Goal: Information Seeking & Learning: Check status

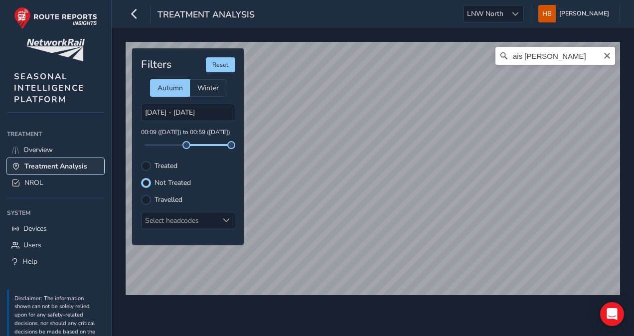
click at [41, 164] on span "Treatment Analysis" at bounding box center [55, 165] width 63 height 9
type input "[DATE] - [DATE]"
click at [45, 179] on link "NROL" at bounding box center [55, 182] width 97 height 16
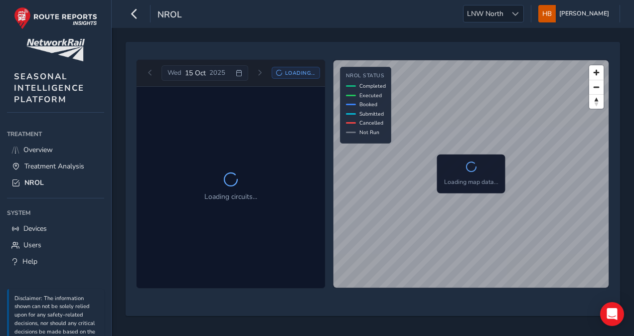
click at [154, 71] on div "[DATE] Loading..." at bounding box center [231, 73] width 178 height 16
click at [150, 73] on div "[DATE] Loading..." at bounding box center [231, 73] width 178 height 16
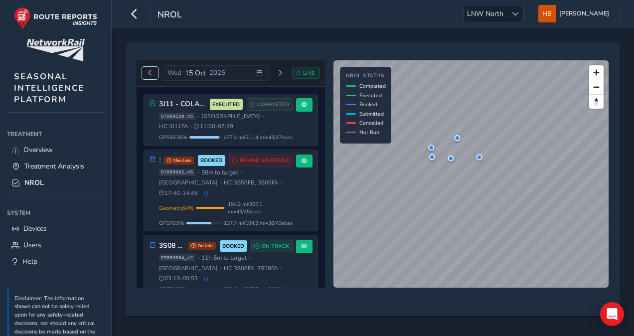
click at [150, 73] on span "Previous day" at bounding box center [150, 73] width 6 height 6
click at [150, 73] on div "[DATE] LIVE" at bounding box center [231, 73] width 178 height 16
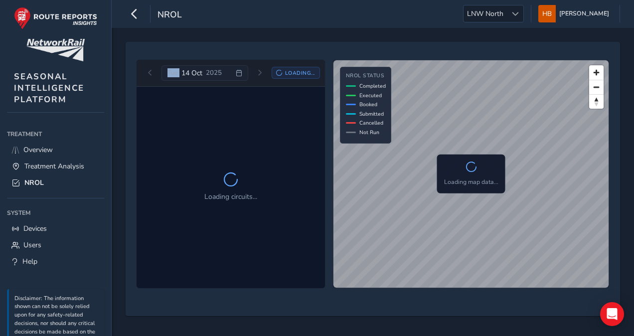
click at [150, 73] on div "[DATE] Loading..." at bounding box center [231, 73] width 178 height 16
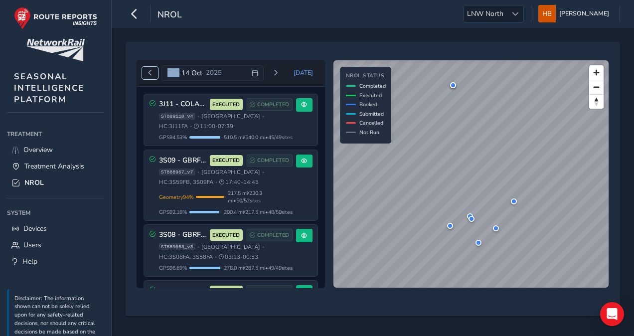
click at [148, 73] on span "Previous day" at bounding box center [150, 73] width 6 height 6
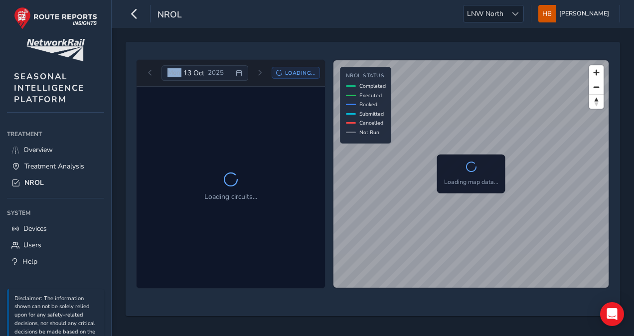
click at [180, 72] on div "[DATE]" at bounding box center [195, 72] width 56 height 9
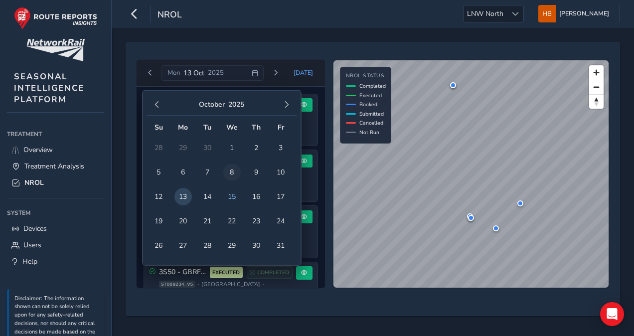
click at [229, 171] on span "8" at bounding box center [231, 171] width 17 height 17
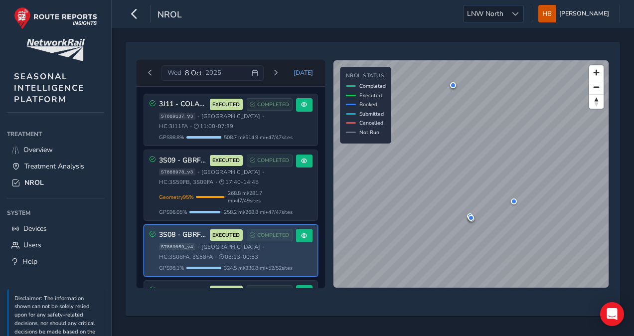
click at [242, 253] on span "03:13 - 00:53" at bounding box center [238, 256] width 39 height 7
click at [296, 233] on button at bounding box center [304, 235] width 16 height 13
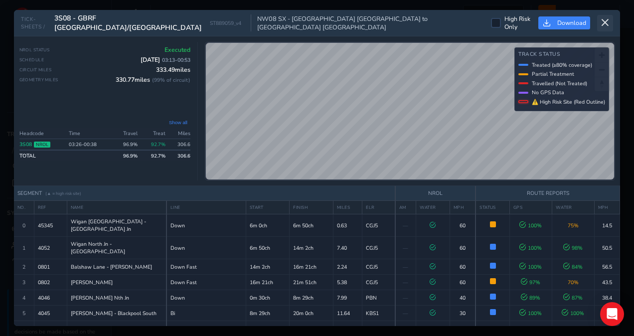
click at [609, 22] on icon at bounding box center [605, 22] width 9 height 9
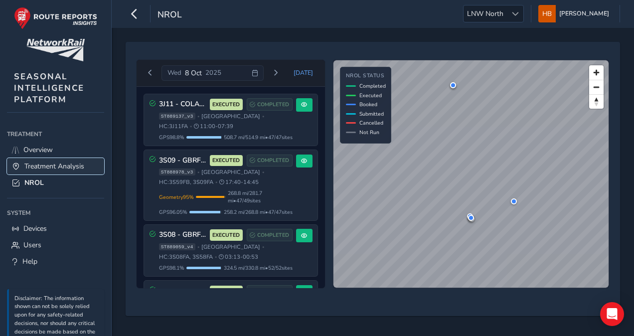
click at [74, 162] on span "Treatment Analysis" at bounding box center [54, 165] width 60 height 9
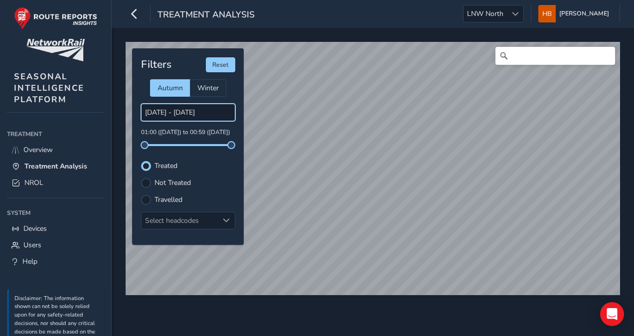
click at [164, 105] on input "[DATE] - [DATE]" at bounding box center [188, 112] width 94 height 17
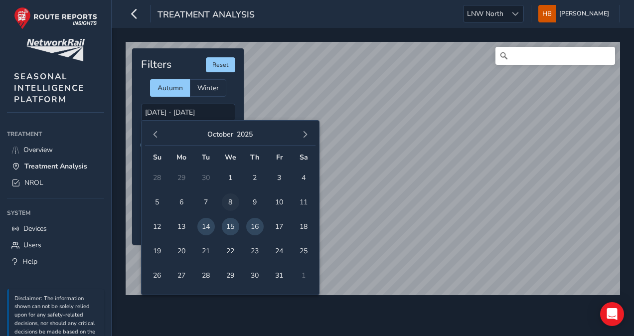
click at [233, 198] on span "8" at bounding box center [230, 201] width 17 height 17
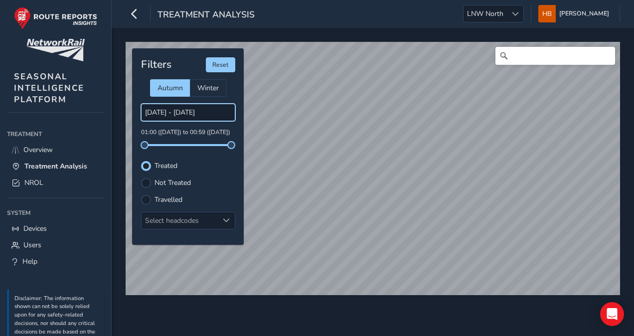
click at [165, 111] on input "[DATE] - [DATE]" at bounding box center [188, 112] width 94 height 17
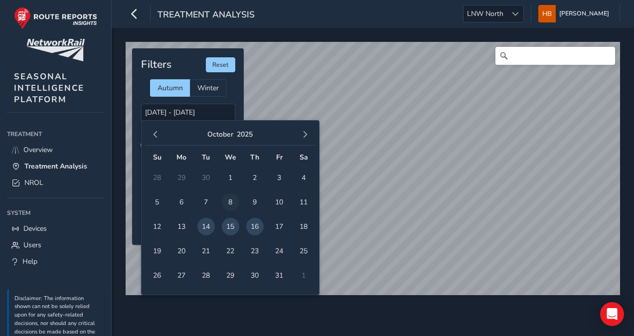
click at [225, 197] on span "8" at bounding box center [230, 201] width 17 height 17
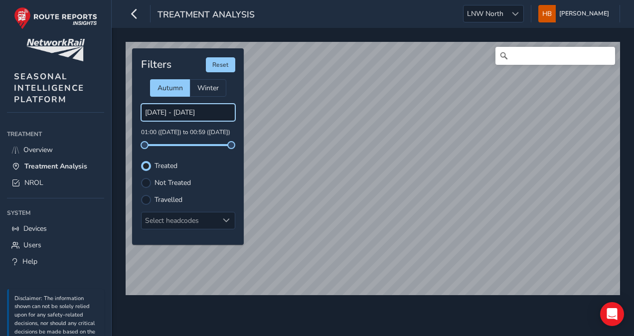
click at [151, 107] on input "[DATE] - [DATE]" at bounding box center [188, 112] width 94 height 17
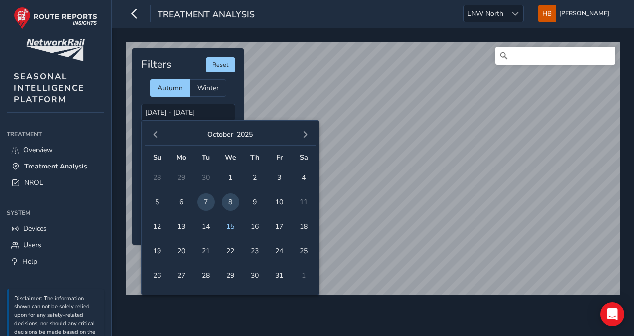
click at [232, 98] on div "Filters Reset Autumn Winter [DATE] - [DATE] 01:00 ([DATE]) to 00:59 ([DATE]) Tr…" at bounding box center [188, 146] width 112 height 196
click at [197, 114] on input "[DATE] - [DATE]" at bounding box center [188, 112] width 94 height 17
click at [232, 197] on span "8" at bounding box center [230, 201] width 17 height 17
click at [250, 200] on span "9" at bounding box center [254, 201] width 17 height 17
type input "[DATE] - [DATE]"
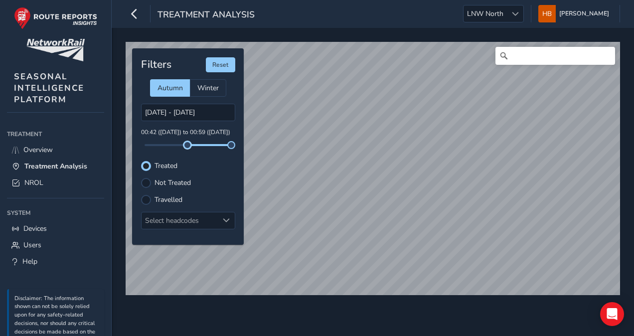
drag, startPoint x: 146, startPoint y: 144, endPoint x: 186, endPoint y: 137, distance: 41.1
click at [187, 137] on div "[DATE] - [DATE] 00:42 ([DATE]) to 00:59 ([DATE])" at bounding box center [188, 125] width 94 height 42
click at [190, 224] on div "Select headcodes" at bounding box center [180, 220] width 77 height 16
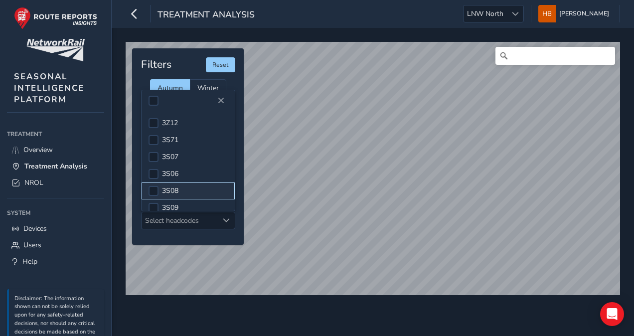
click at [180, 185] on li "3S08" at bounding box center [188, 190] width 93 height 17
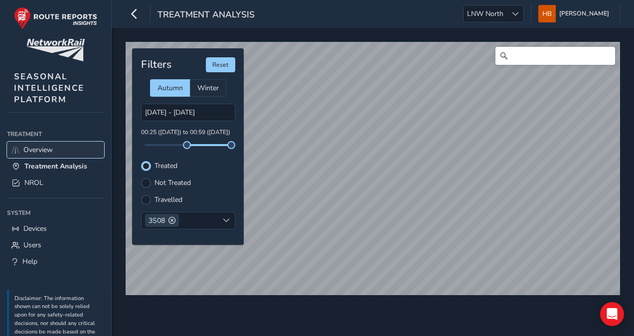
click at [72, 148] on link "Overview" at bounding box center [55, 150] width 97 height 16
